Goal: Entertainment & Leisure: Consume media (video, audio)

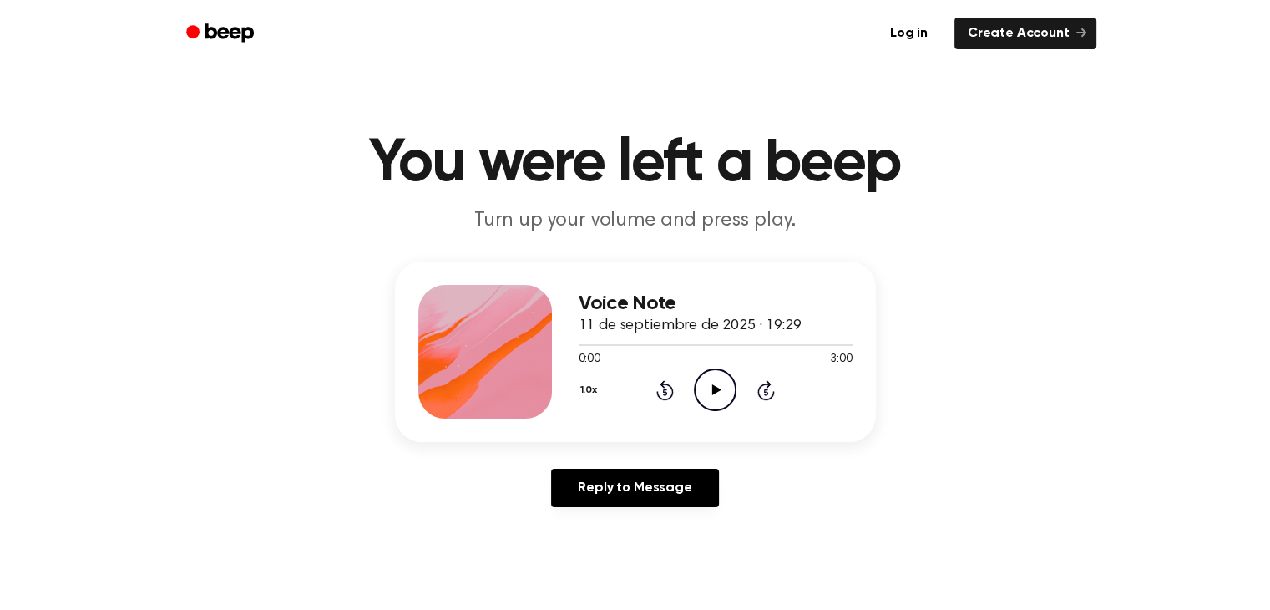
click at [951, 464] on div "Voice Note 11 de septiembre de 2025 · 19:29 0:00 3:00 Your browser does not sup…" at bounding box center [635, 390] width 1230 height 259
click at [726, 396] on icon "Play Audio" at bounding box center [715, 389] width 43 height 43
click at [1072, 188] on header "You were left a beep Turn up your volume and press play." at bounding box center [635, 184] width 1230 height 101
click at [705, 388] on icon "Pause Audio" at bounding box center [715, 389] width 43 height 43
click at [722, 388] on icon "Play Audio" at bounding box center [715, 389] width 43 height 43
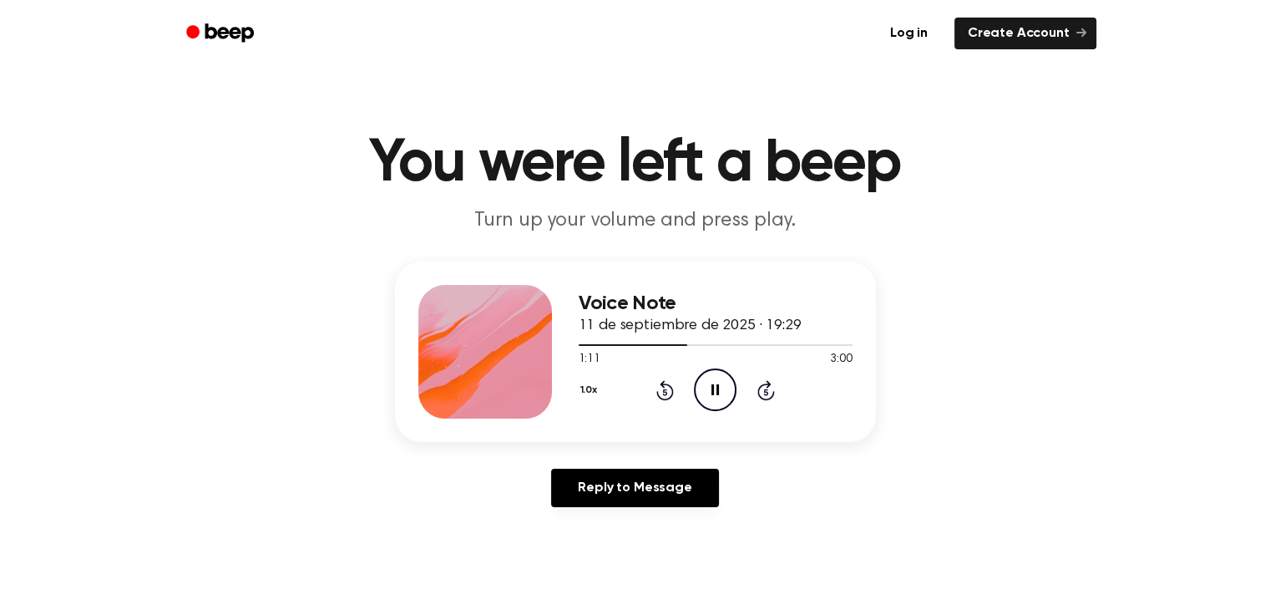
click at [722, 388] on icon "Pause Audio" at bounding box center [715, 389] width 43 height 43
click at [722, 388] on icon "Play Audio" at bounding box center [715, 389] width 43 height 43
click at [658, 347] on div at bounding box center [716, 343] width 274 height 13
click at [716, 391] on icon "Pause Audio" at bounding box center [715, 389] width 43 height 43
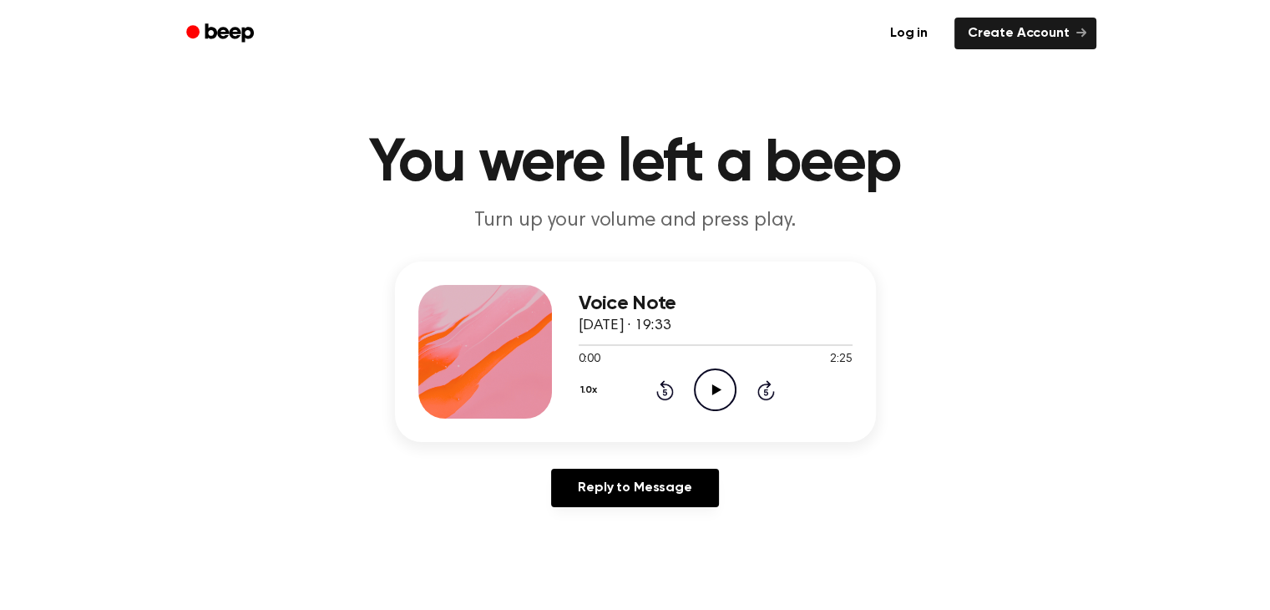
click at [710, 395] on icon "Play Audio" at bounding box center [715, 389] width 43 height 43
click at [841, 345] on div at bounding box center [716, 345] width 274 height 2
click at [725, 395] on icon "Pause Audio" at bounding box center [715, 389] width 43 height 43
click at [701, 383] on icon "Play Audio" at bounding box center [715, 389] width 43 height 43
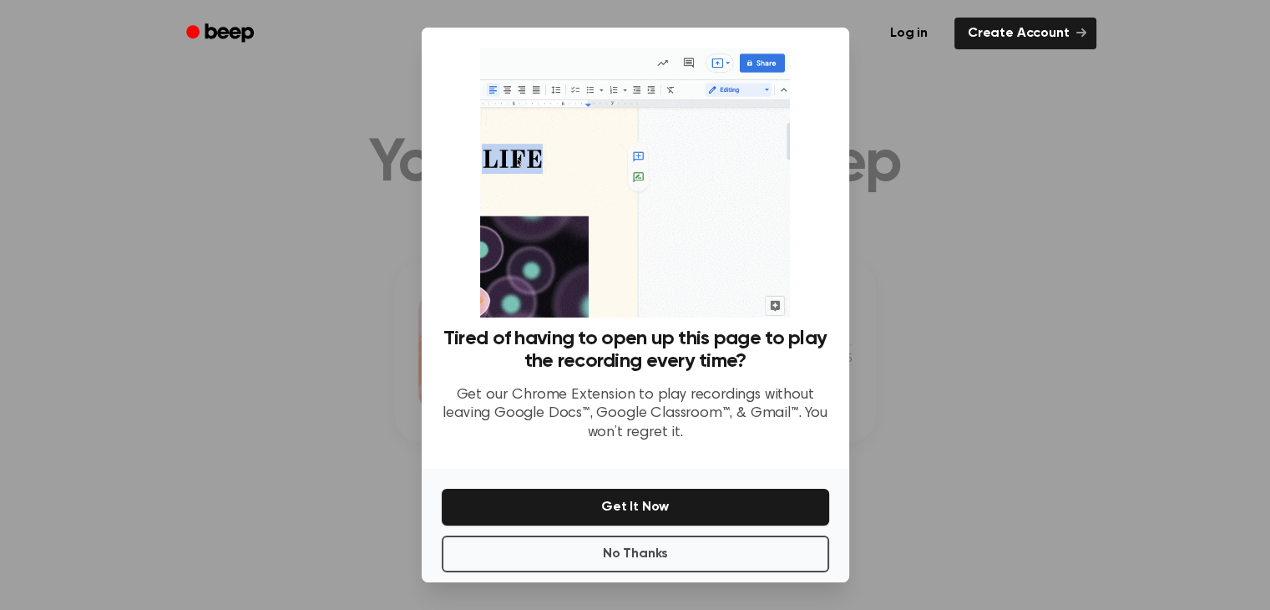
click at [876, 140] on div at bounding box center [635, 305] width 1270 height 610
click at [685, 565] on button "No Thanks" at bounding box center [636, 553] width 388 height 37
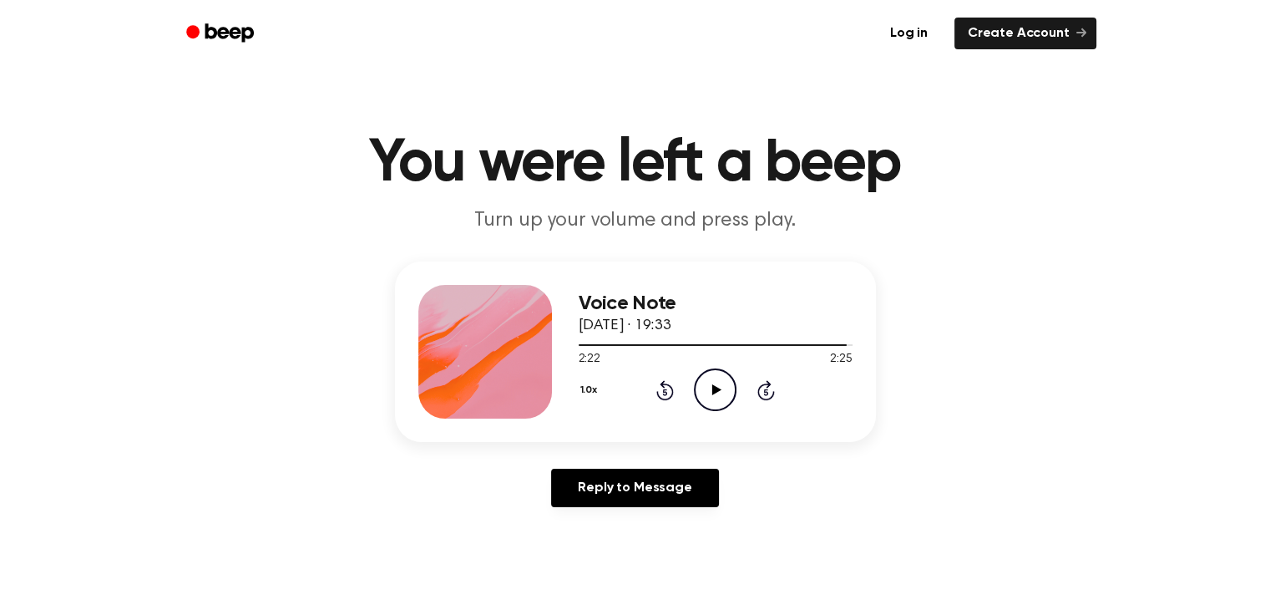
click at [712, 402] on icon "Play Audio" at bounding box center [715, 389] width 43 height 43
click at [712, 402] on icon "Pause Audio" at bounding box center [715, 389] width 43 height 43
